Goal: Check status

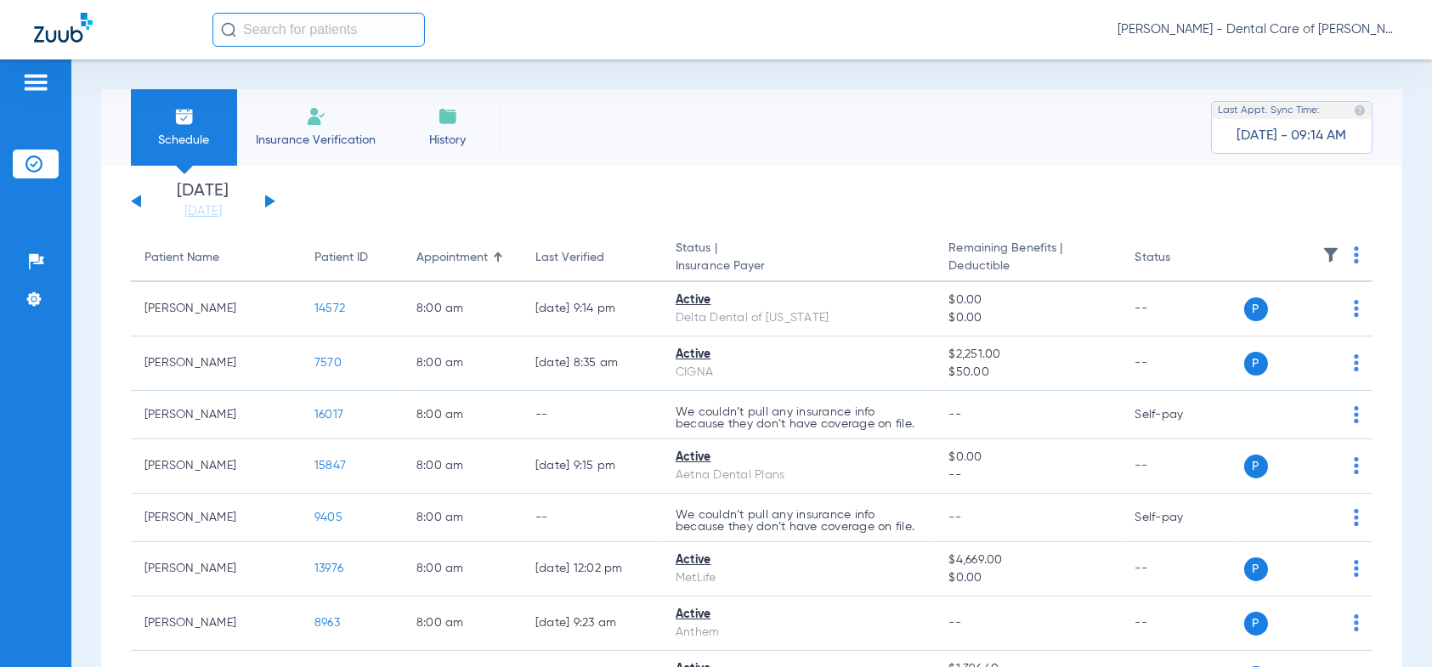
click at [268, 199] on button at bounding box center [270, 201] width 10 height 13
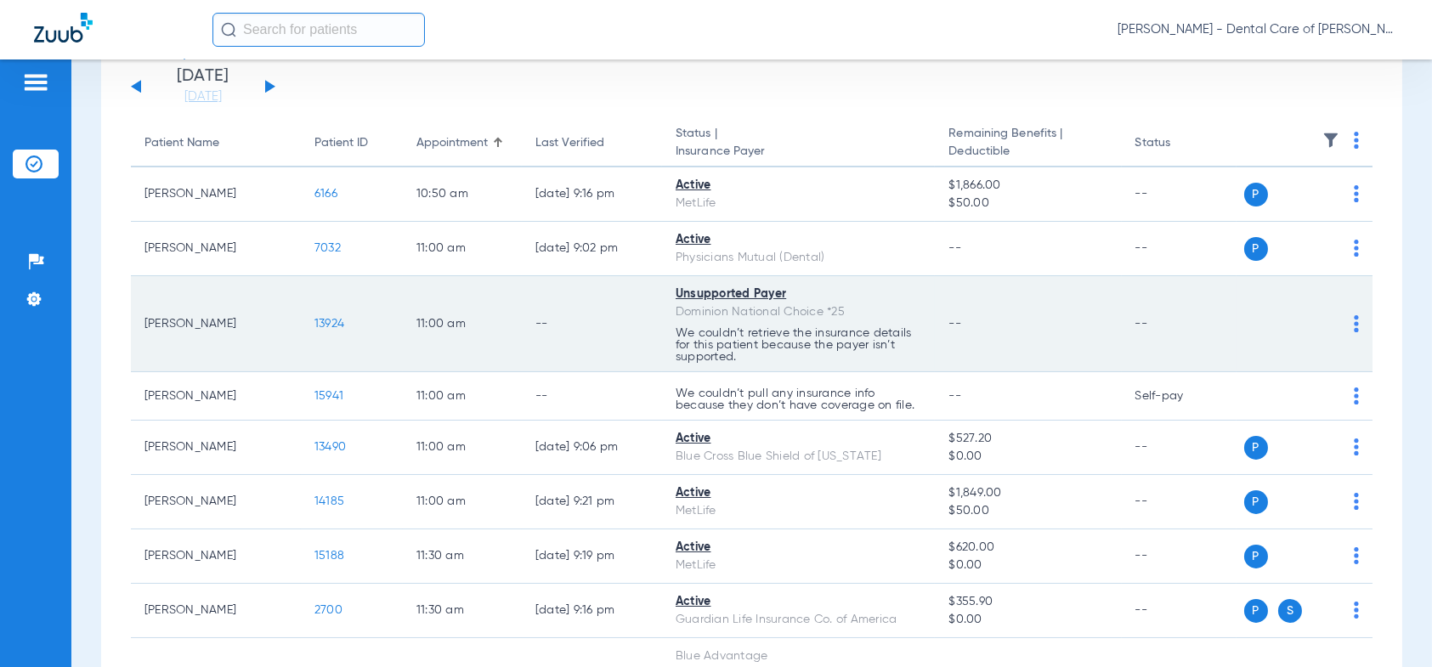
scroll to position [170, 0]
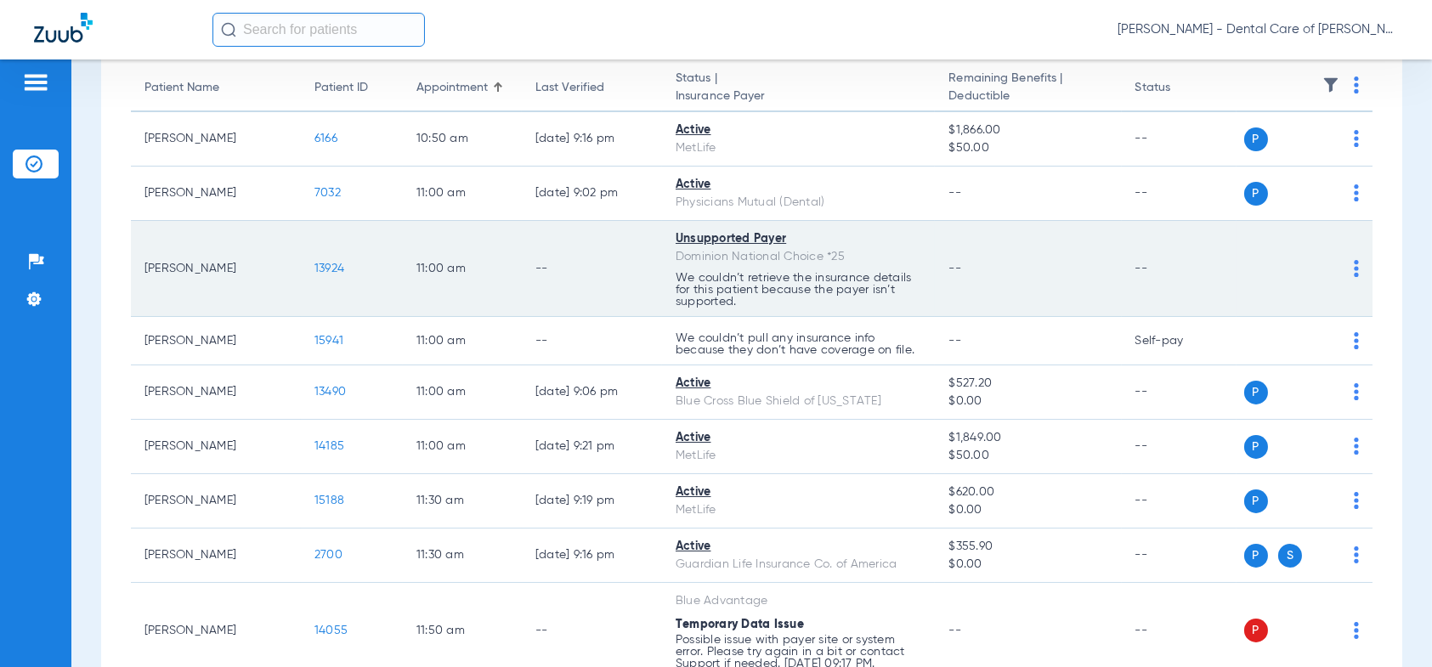
click at [327, 263] on span "13924" at bounding box center [329, 269] width 30 height 12
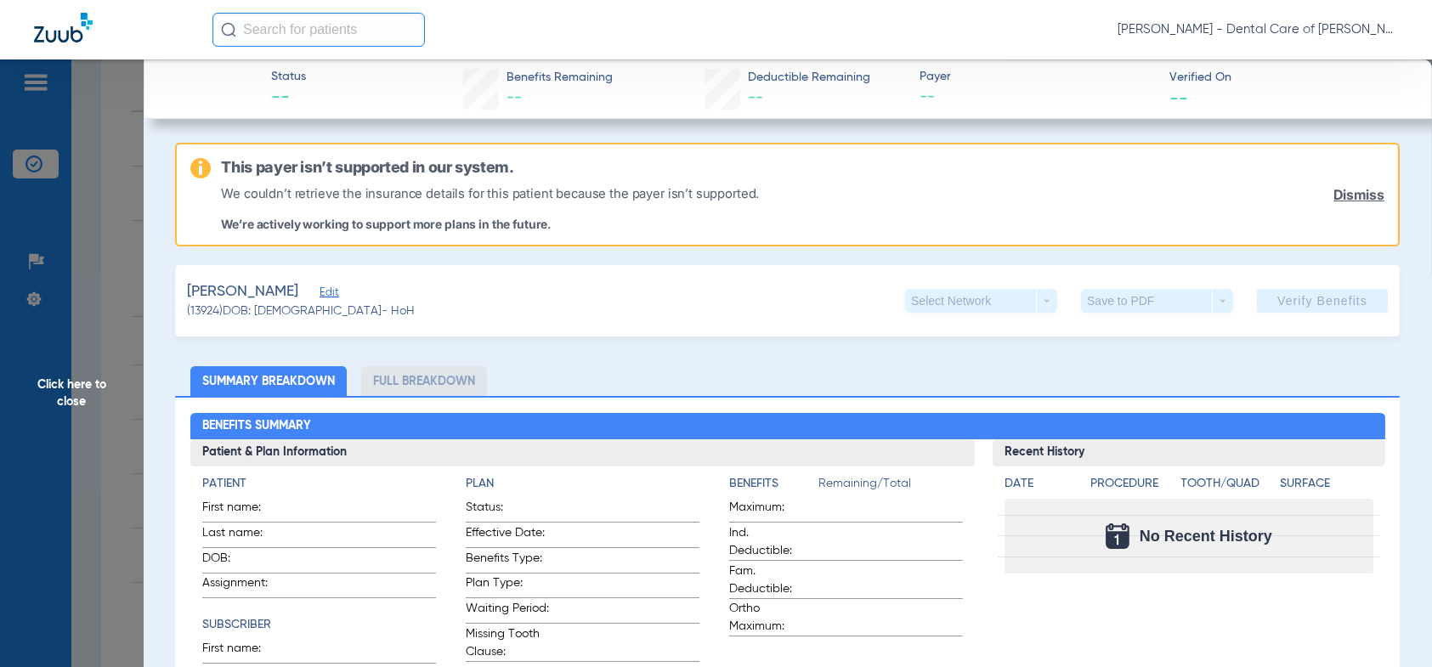
click at [65, 382] on span "Click here to close" at bounding box center [72, 392] width 144 height 667
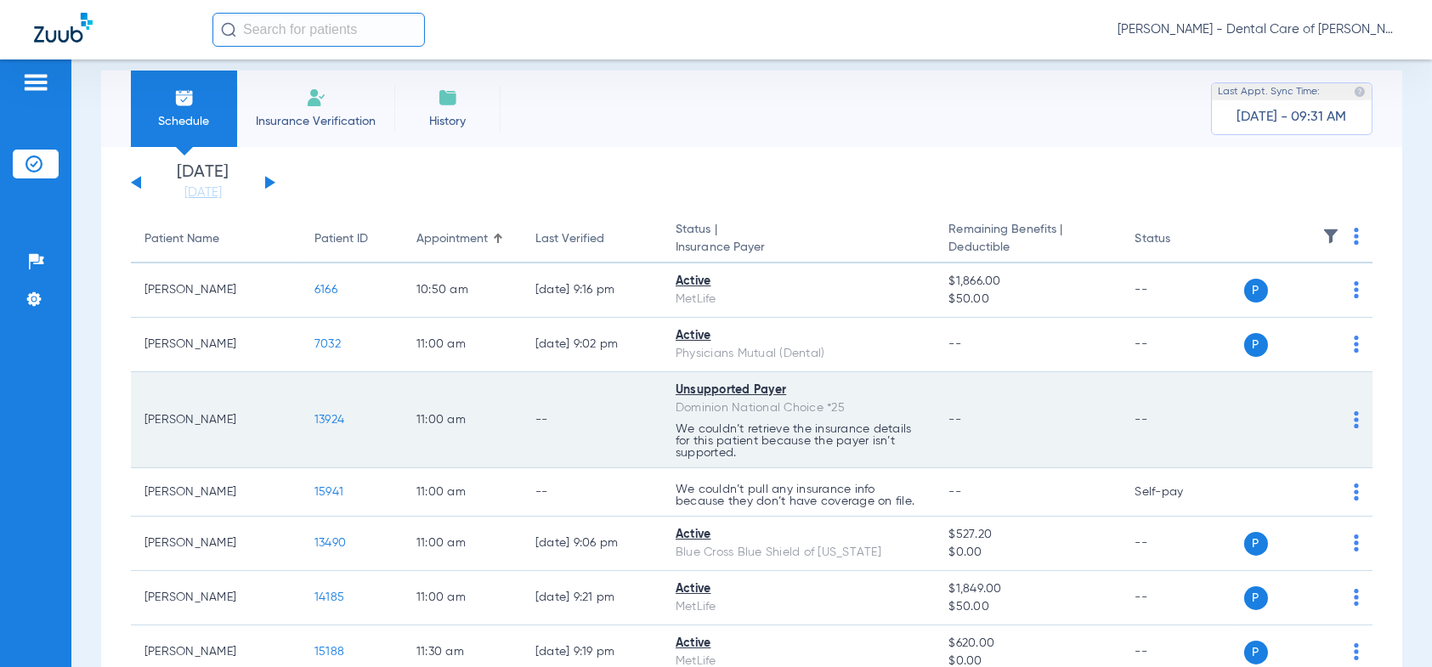
scroll to position [0, 0]
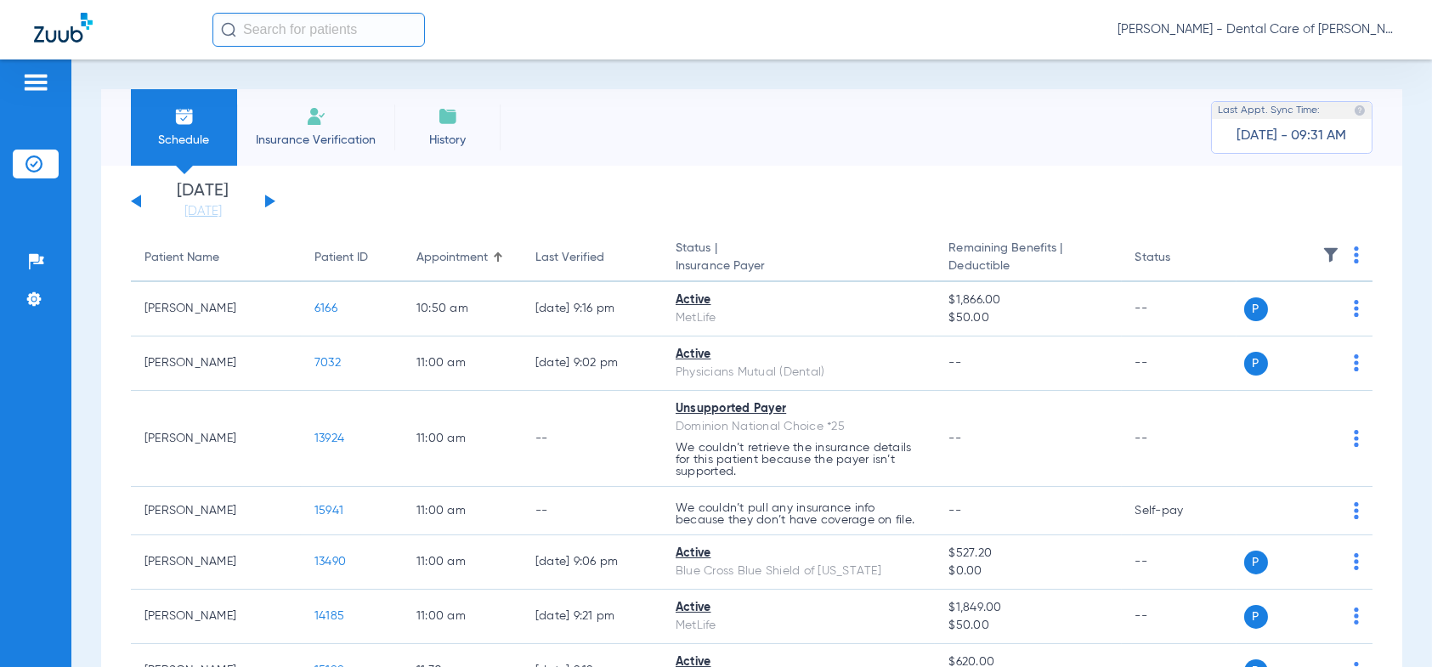
click at [135, 196] on div "[DATE] [DATE] [DATE] [DATE] [DATE] [DATE] [DATE] [DATE] [DATE] [DATE] [DATE] [D…" at bounding box center [203, 201] width 144 height 37
click at [138, 200] on button at bounding box center [136, 201] width 10 height 13
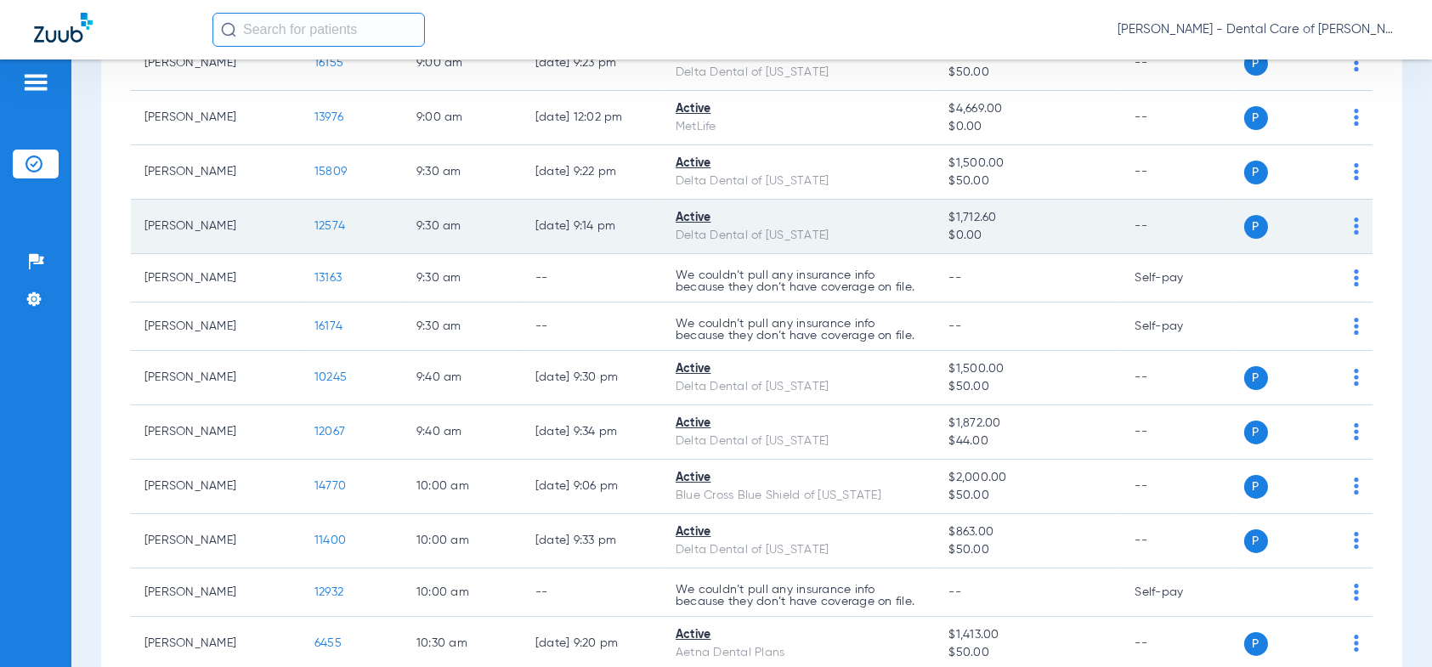
scroll to position [1104, 0]
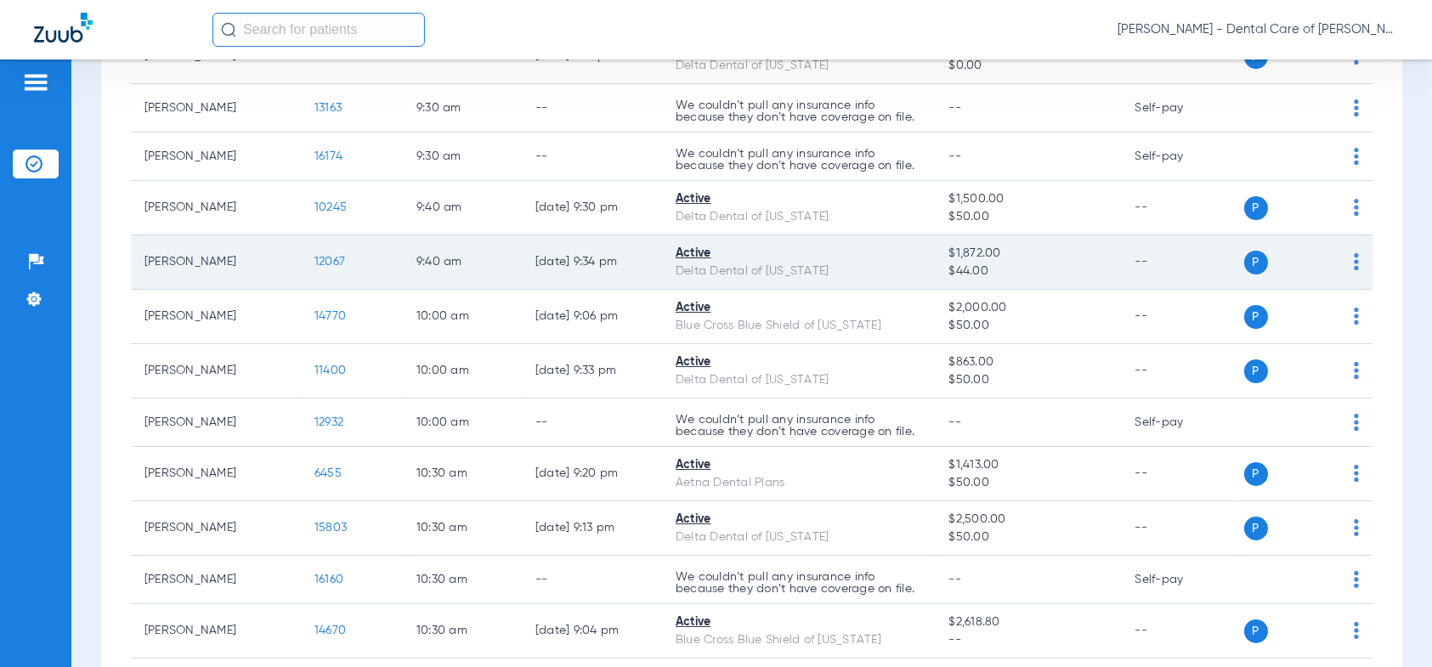
click at [317, 261] on span "12067" at bounding box center [329, 262] width 31 height 12
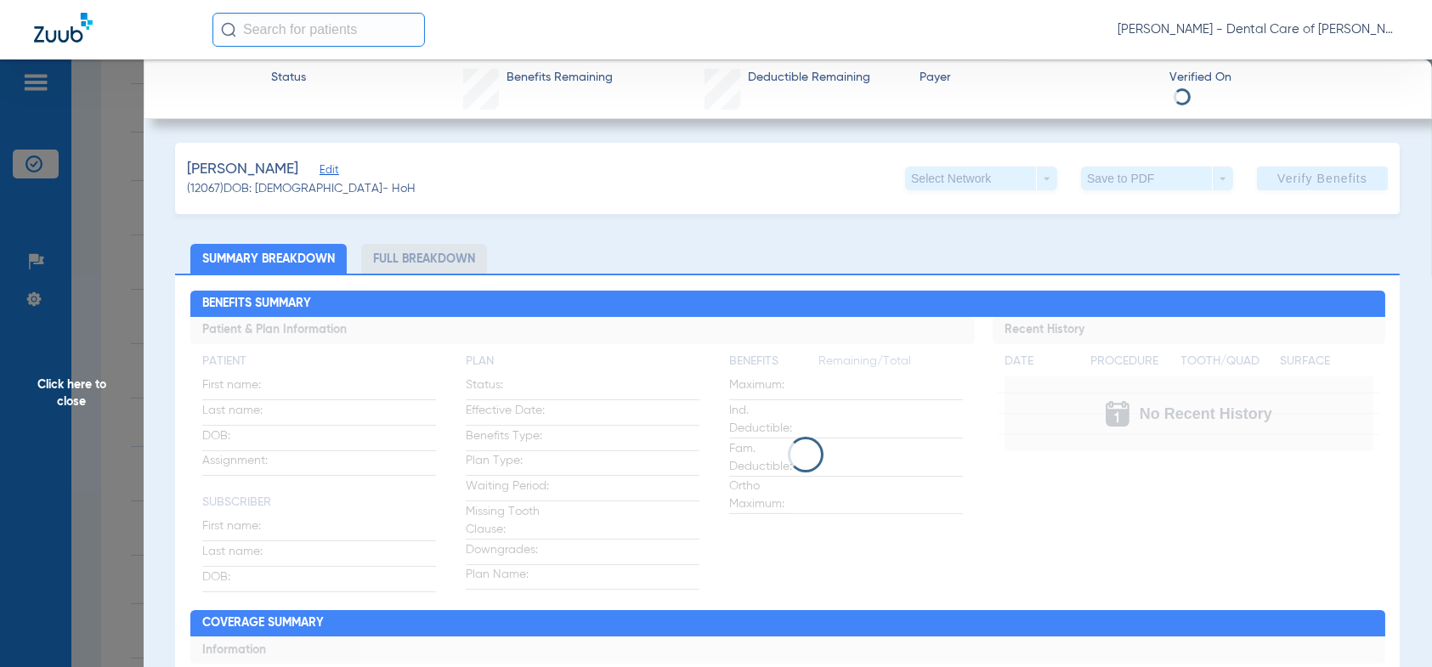
click at [415, 252] on li "Full Breakdown" at bounding box center [424, 259] width 126 height 30
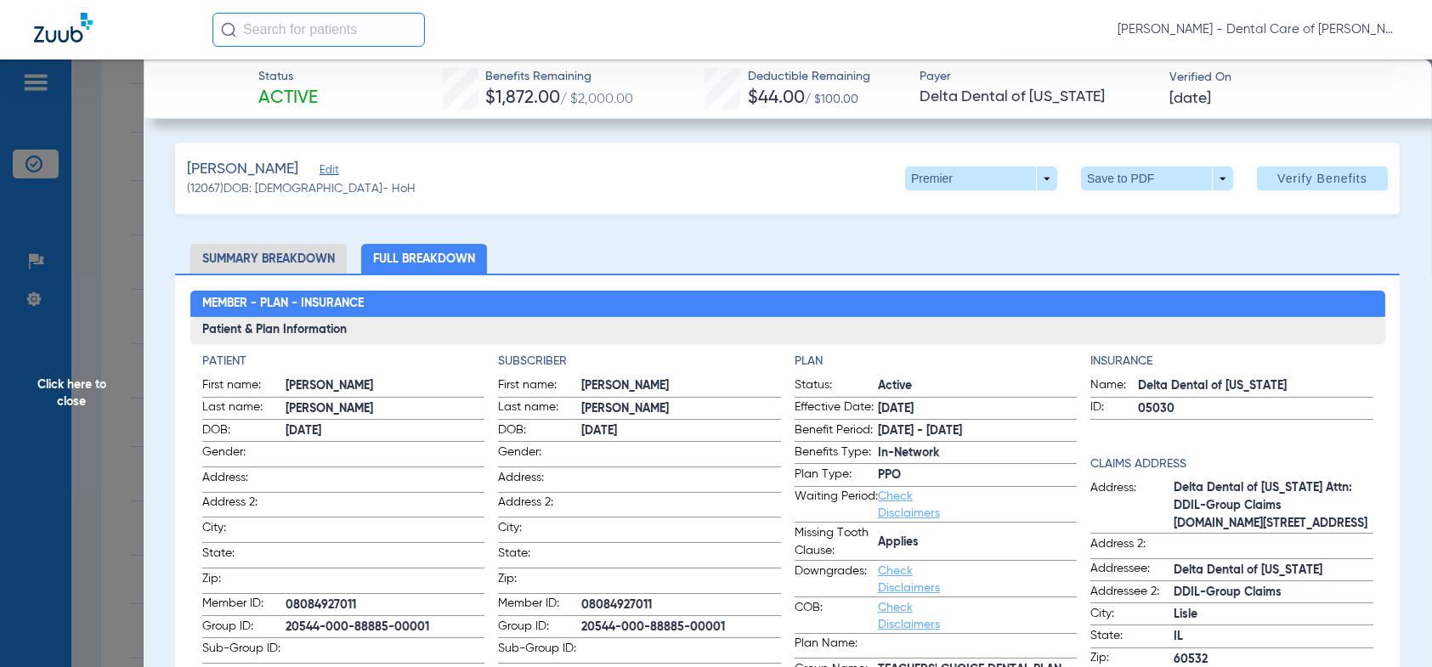
click at [84, 404] on span "Click here to close" at bounding box center [72, 392] width 144 height 667
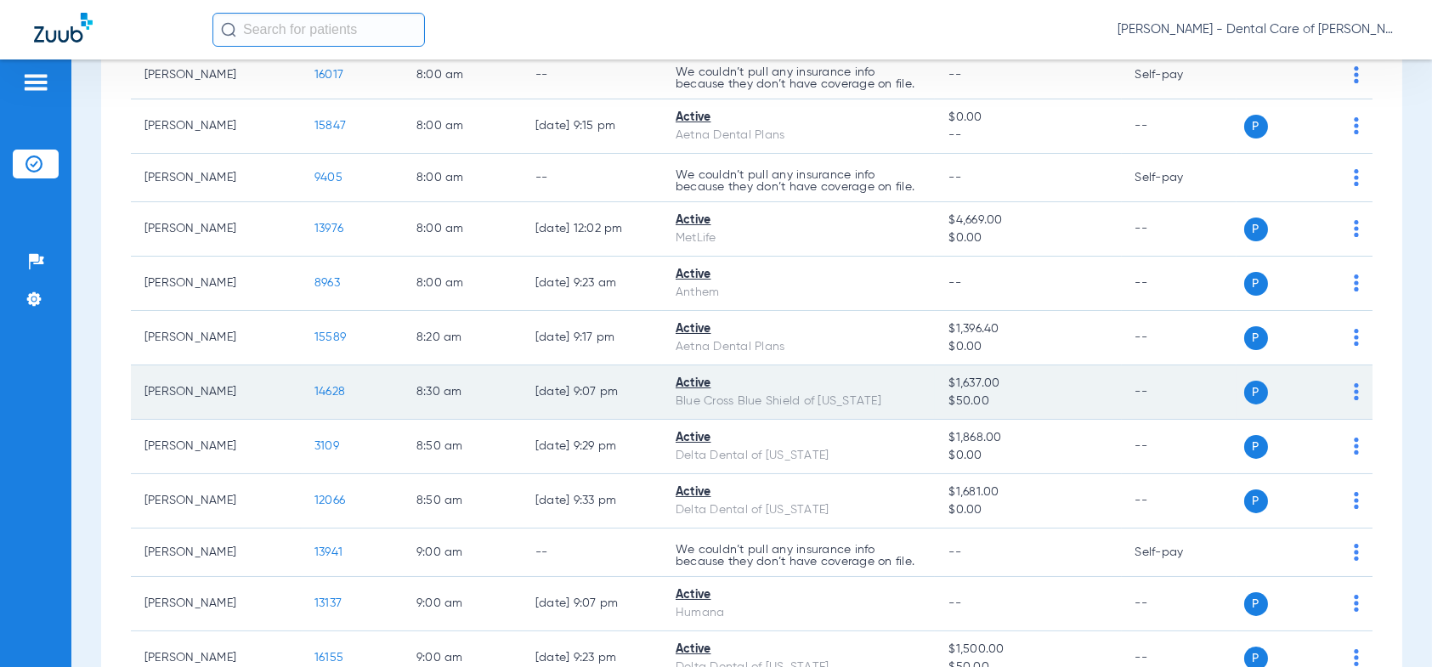
scroll to position [0, 0]
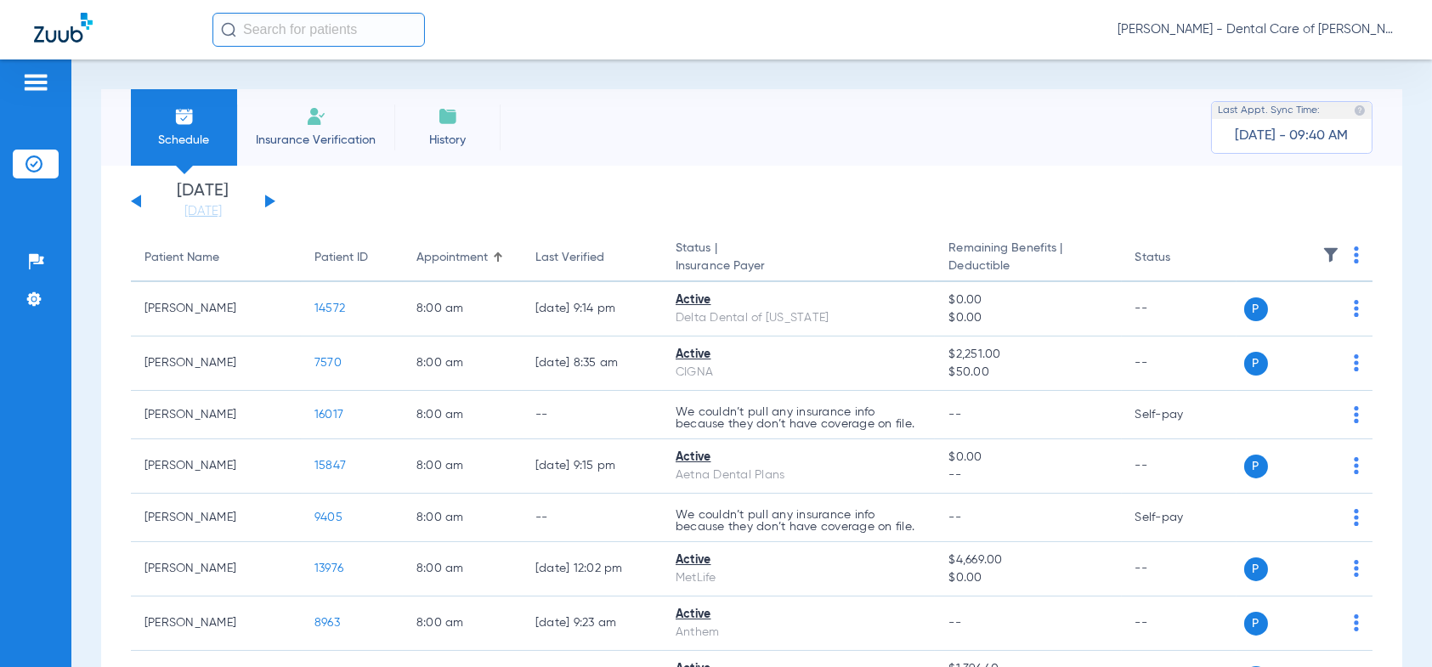
click at [270, 200] on button at bounding box center [270, 201] width 10 height 13
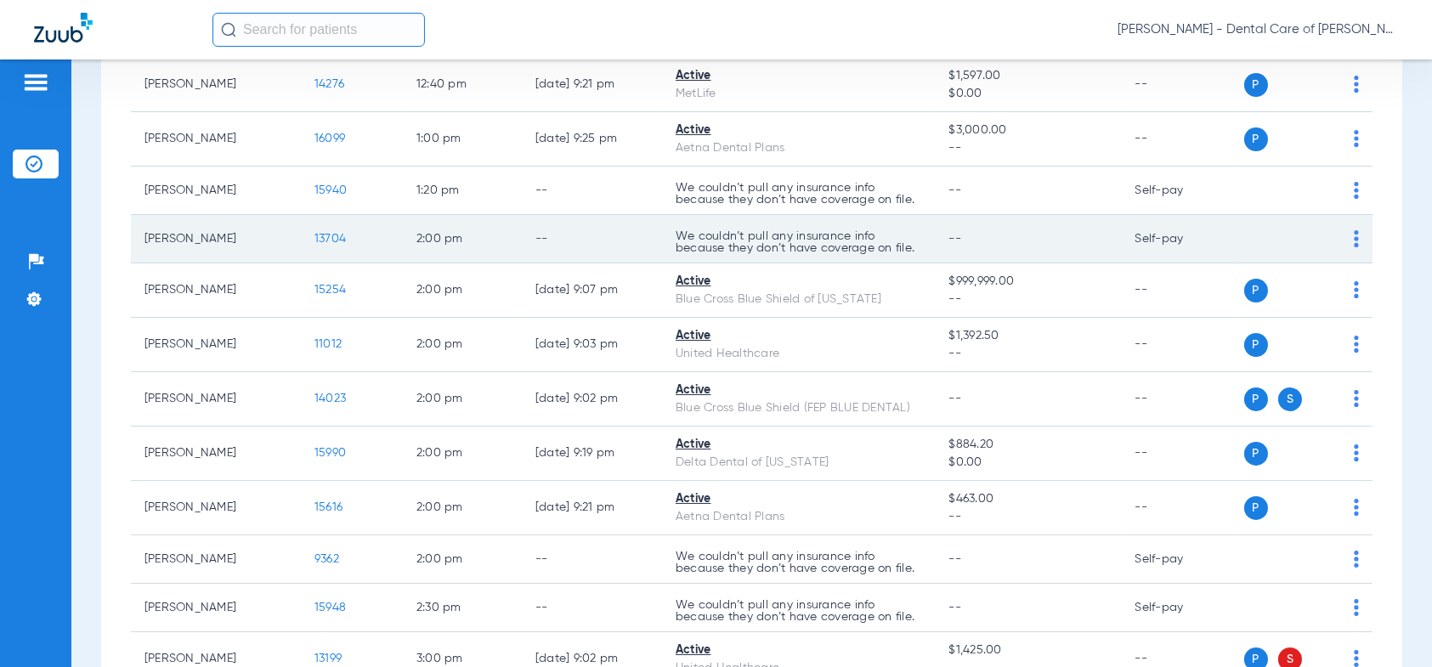
scroll to position [935, 0]
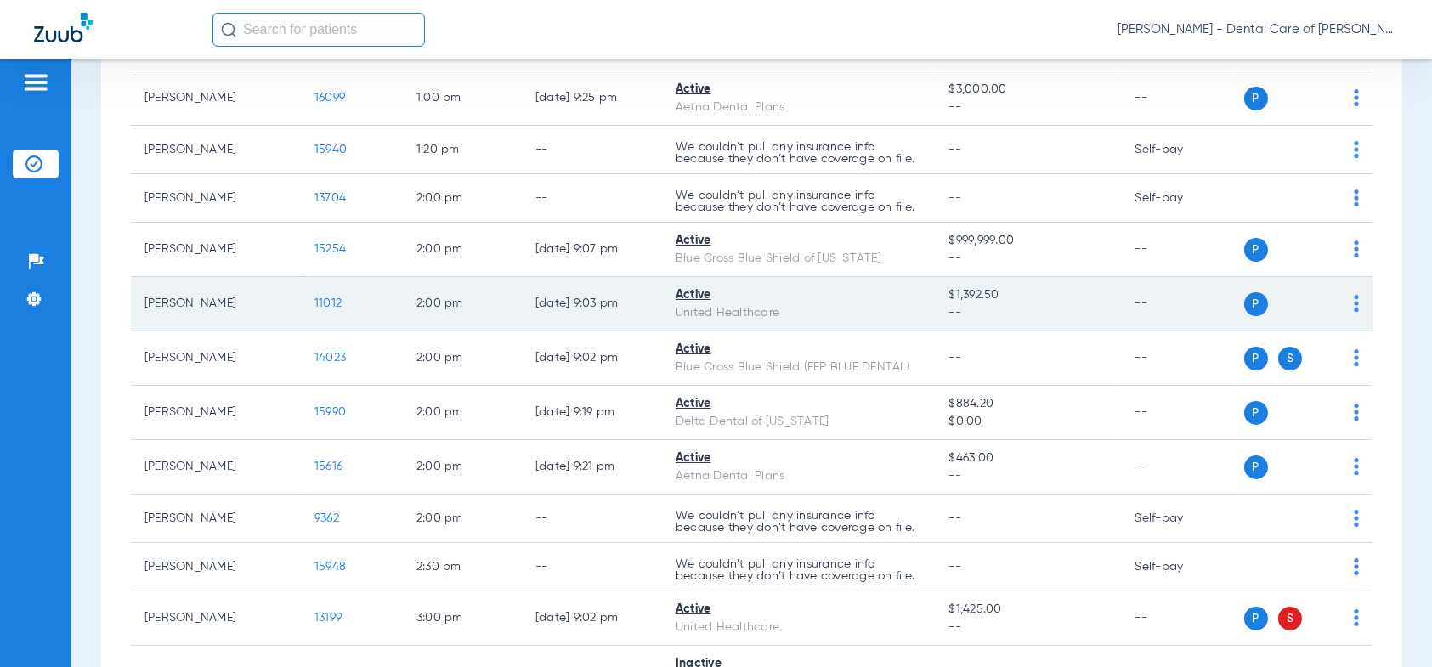
click at [325, 300] on span "11012" at bounding box center [327, 303] width 27 height 12
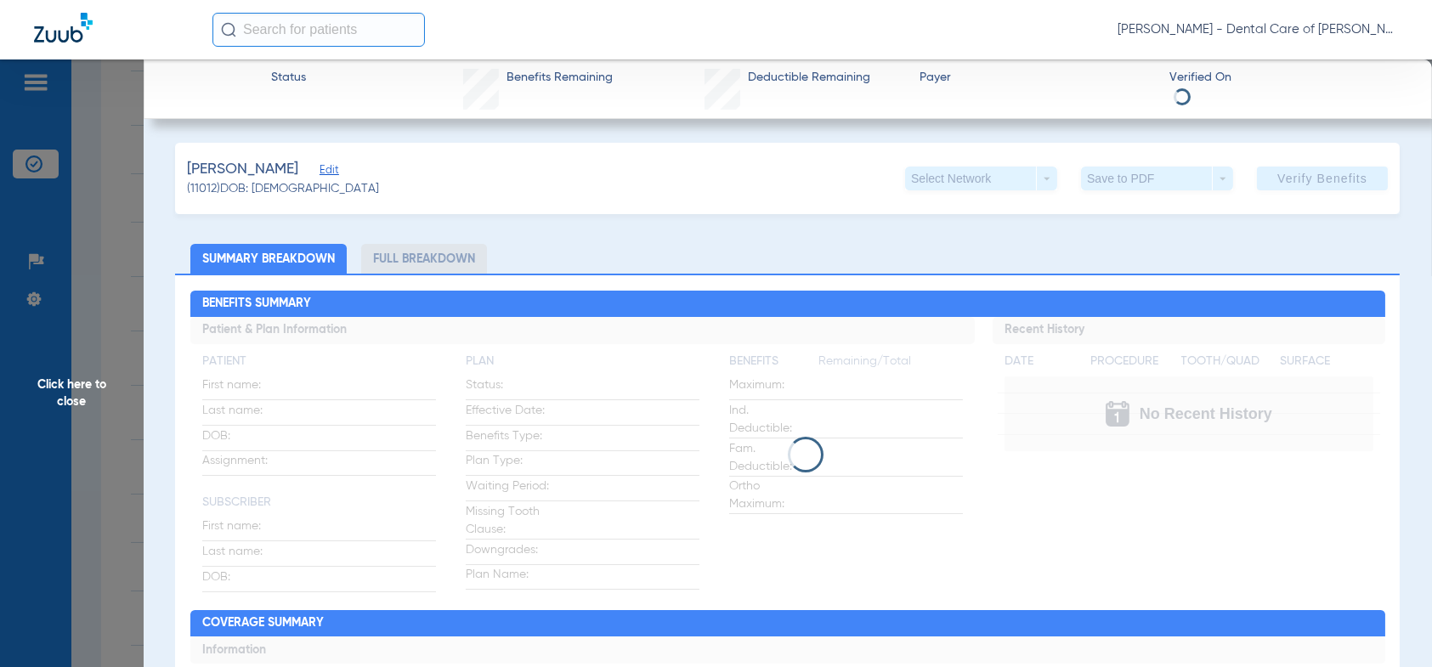
click at [445, 245] on li "Full Breakdown" at bounding box center [424, 259] width 126 height 30
click at [426, 263] on li "Full Breakdown" at bounding box center [424, 259] width 126 height 30
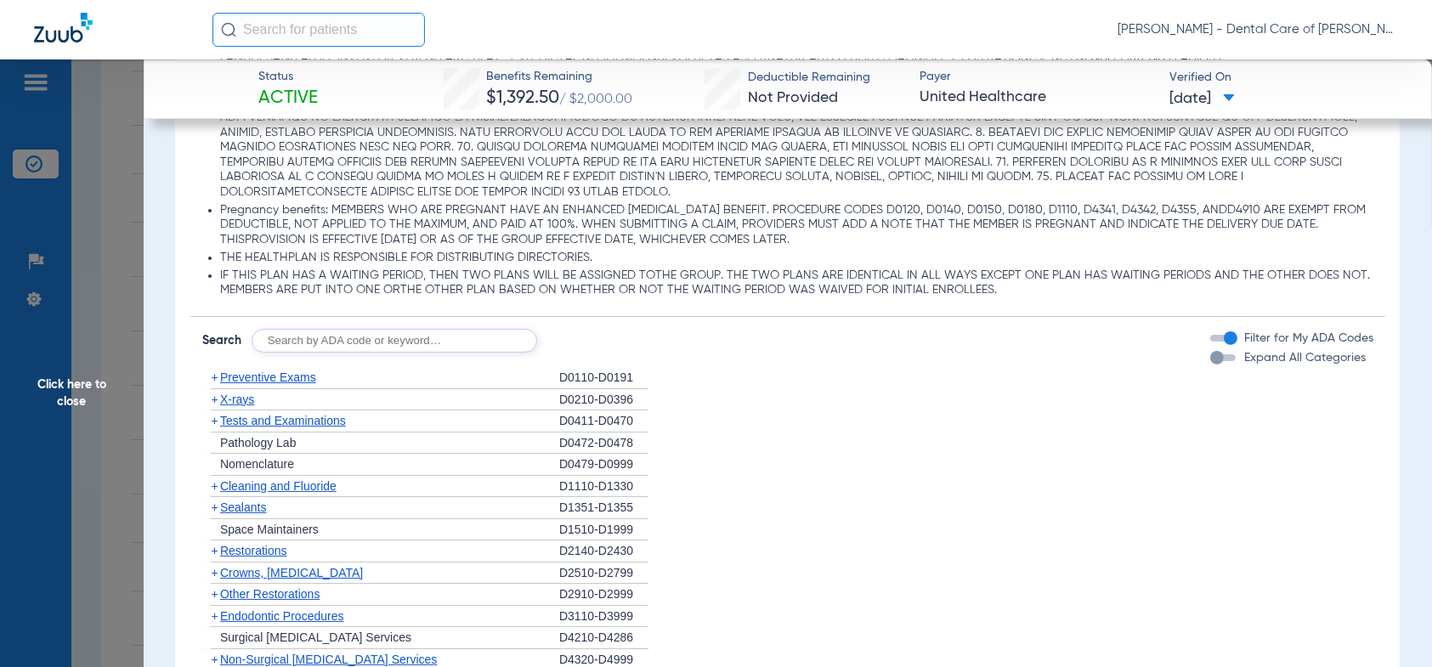
scroll to position [1191, 0]
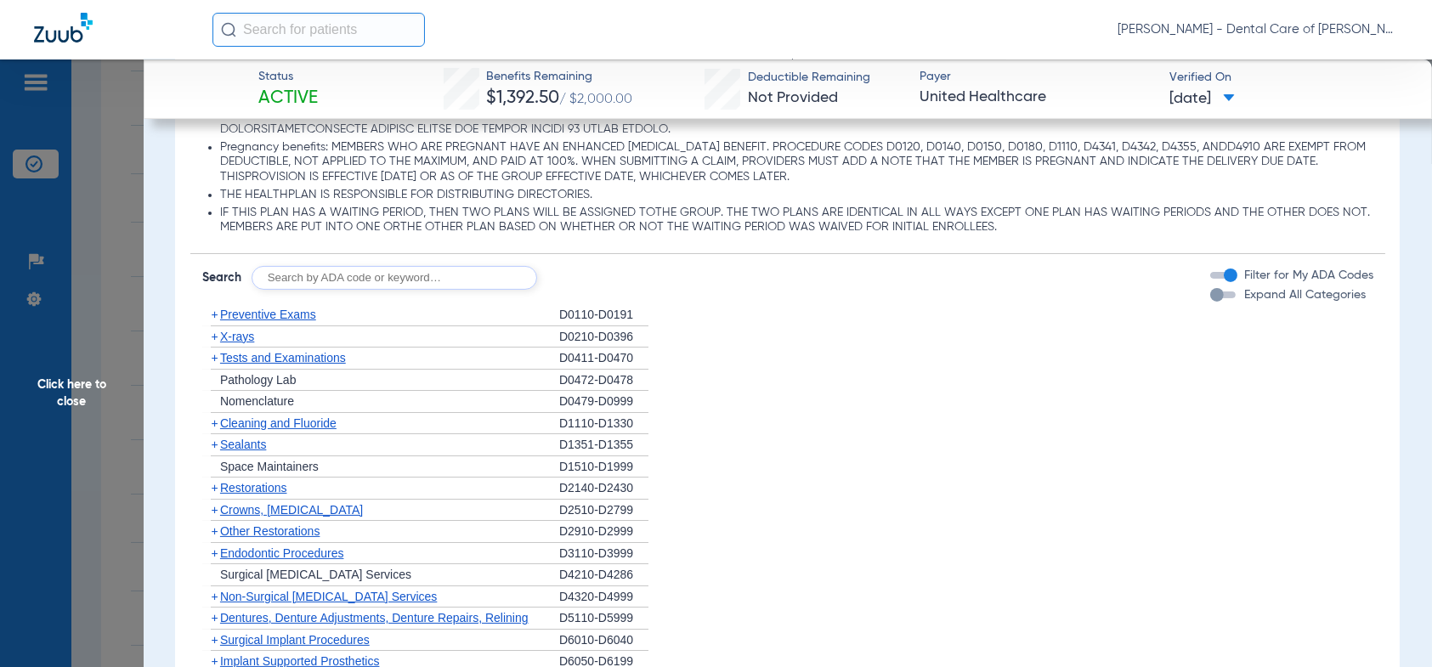
click at [214, 314] on span "+" at bounding box center [214, 315] width 7 height 14
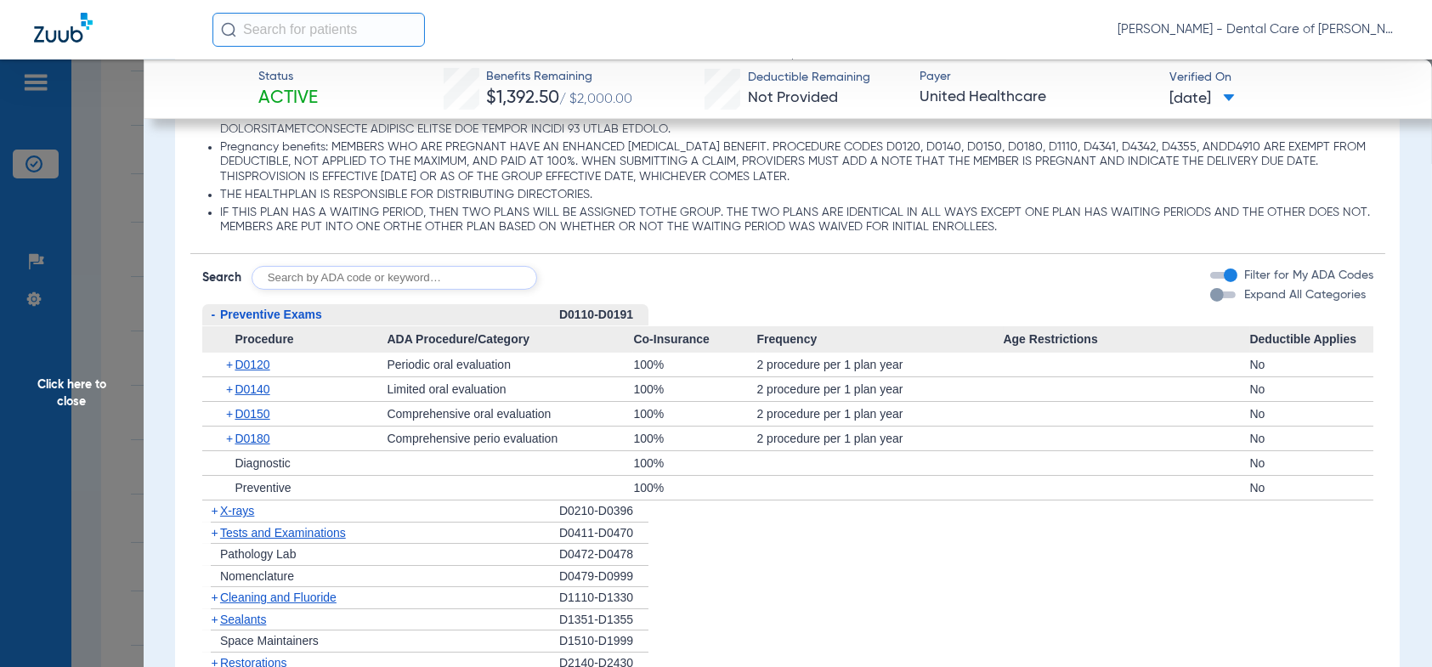
scroll to position [1276, 0]
